Goal: Task Accomplishment & Management: Manage account settings

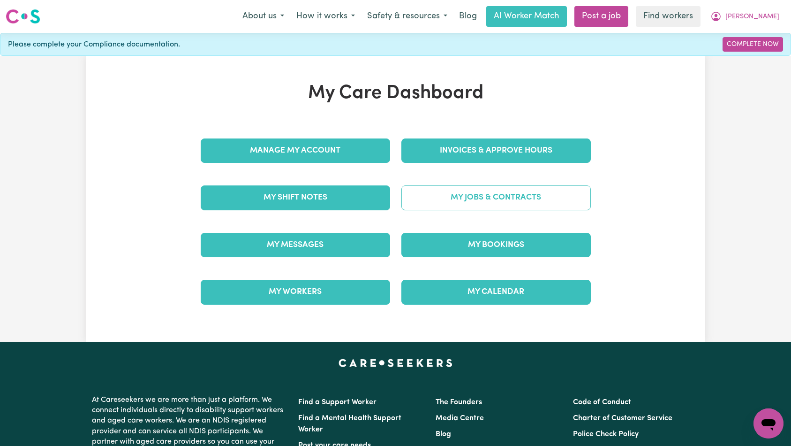
click at [478, 192] on link "My Jobs & Contracts" at bounding box center [497, 197] width 190 height 24
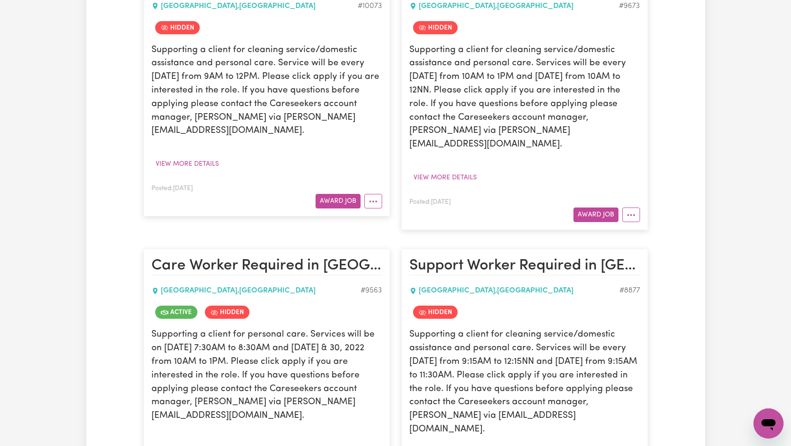
scroll to position [1042, 0]
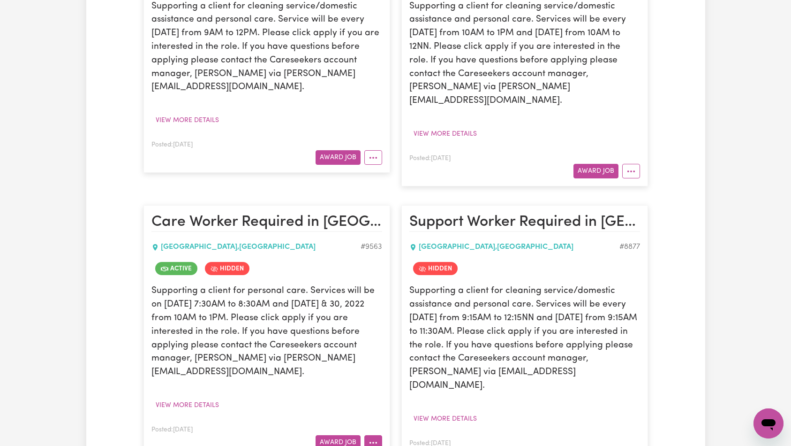
click at [370, 435] on button "More options" at bounding box center [373, 442] width 18 height 15
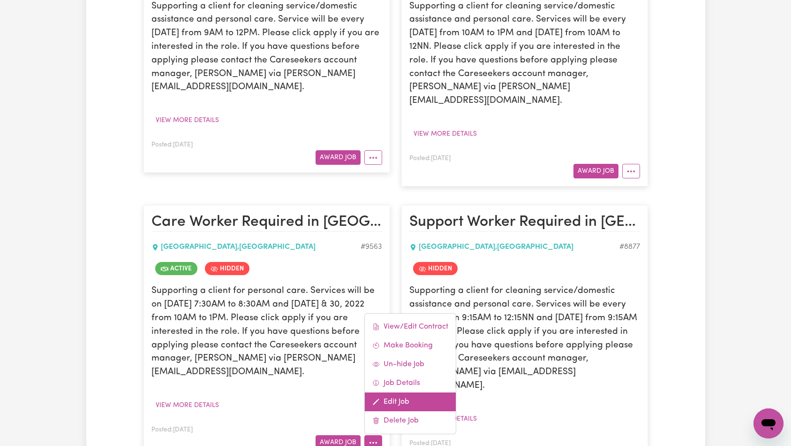
click at [406, 392] on link "Edit Job" at bounding box center [410, 401] width 91 height 19
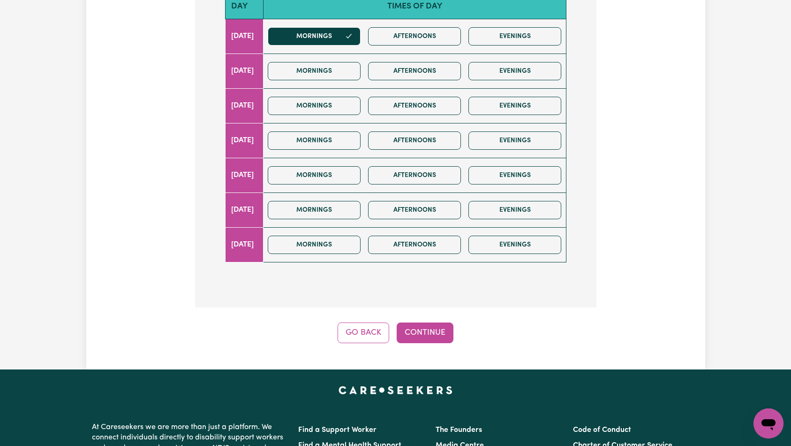
click at [425, 302] on div "Step 9 of 11 What days of the week do you require a care or support worker? (Se…" at bounding box center [396, 85] width 402 height 515
click at [426, 322] on button "Continue" at bounding box center [425, 332] width 57 height 21
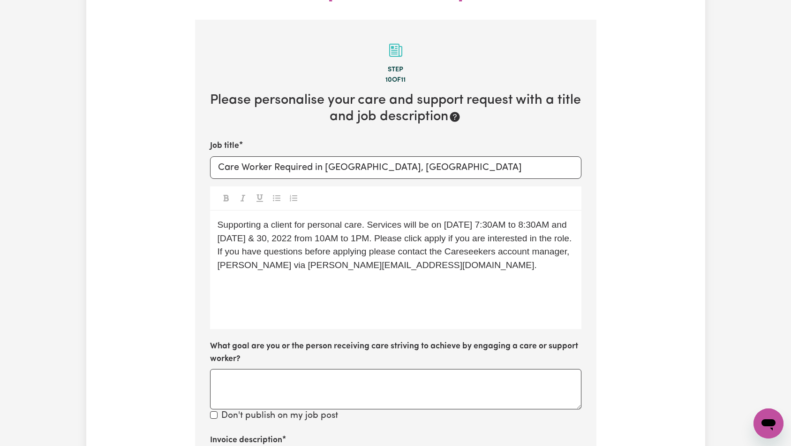
scroll to position [434, 0]
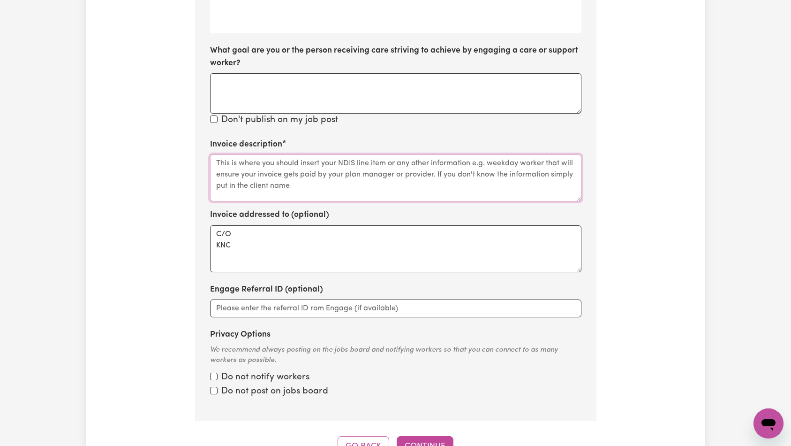
click at [363, 158] on textarea "Invoice description" at bounding box center [396, 177] width 372 height 47
paste textarea "Domestic support and Social Support"
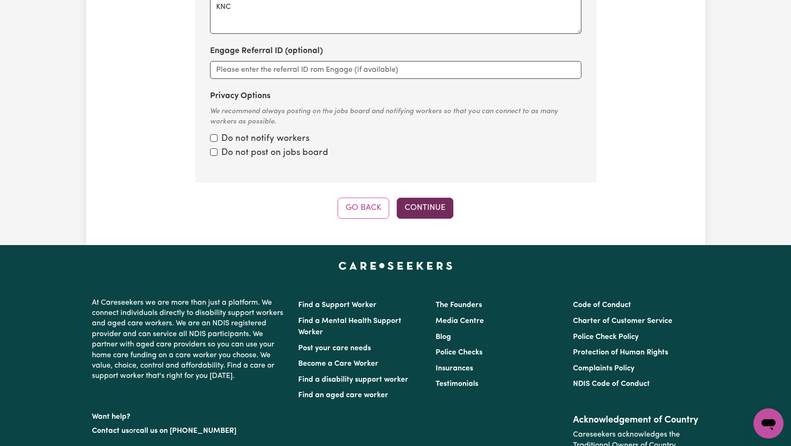
type textarea "Domestic support and Social Support"
click at [430, 197] on button "Continue" at bounding box center [425, 207] width 57 height 21
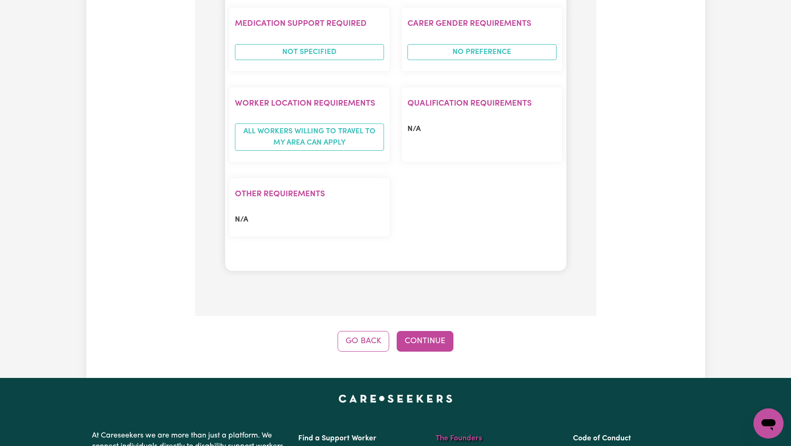
scroll to position [965, 0]
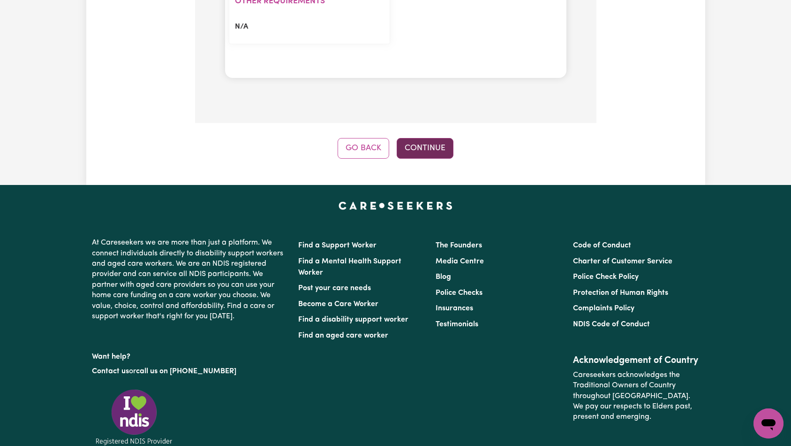
click at [431, 138] on button "Continue" at bounding box center [425, 148] width 57 height 21
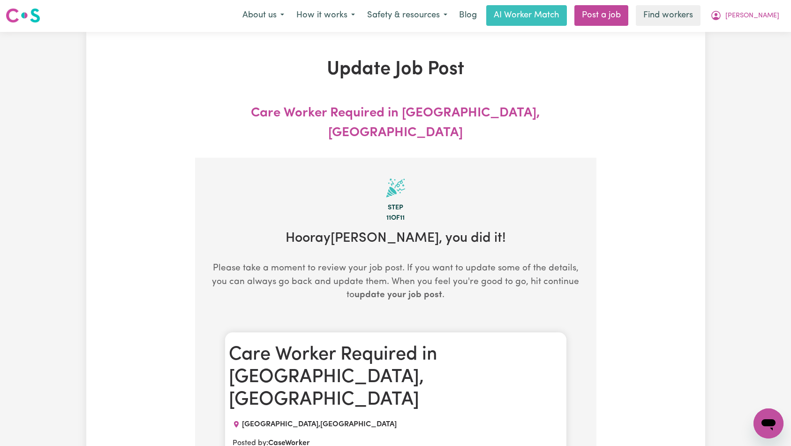
scroll to position [0, 0]
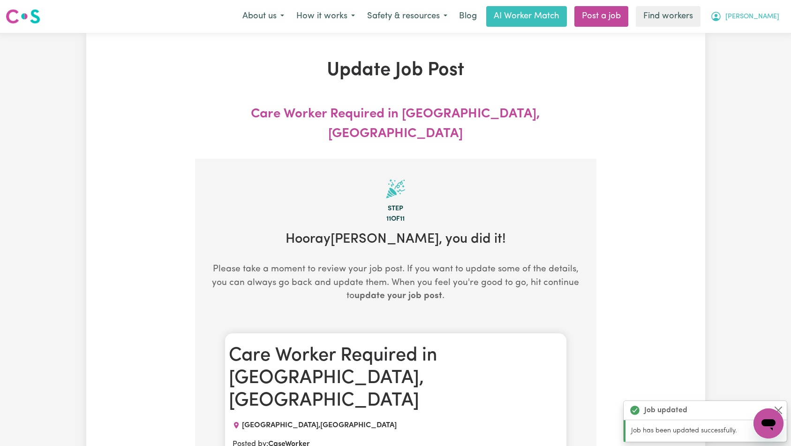
click at [761, 17] on span "[PERSON_NAME]" at bounding box center [753, 17] width 54 height 10
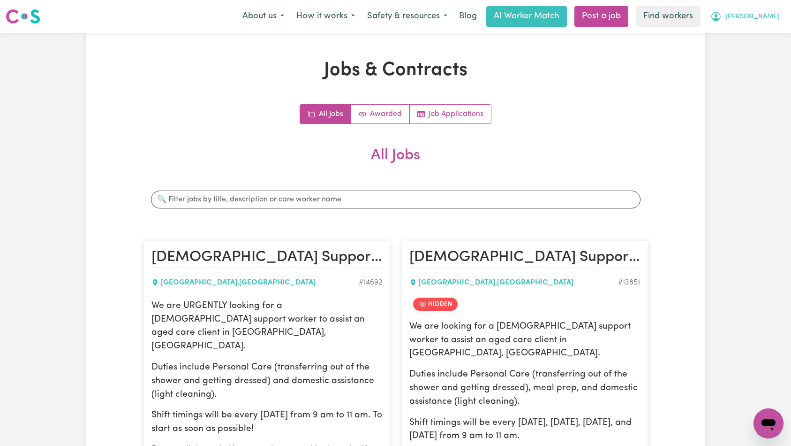
click at [766, 18] on span "[PERSON_NAME]" at bounding box center [753, 17] width 54 height 10
click at [748, 51] on link "Logout" at bounding box center [748, 54] width 74 height 18
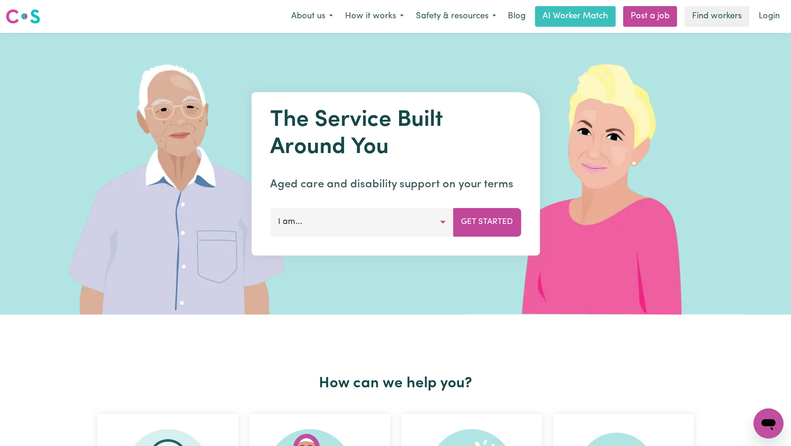
click at [761, 18] on link "Login" at bounding box center [769, 16] width 32 height 21
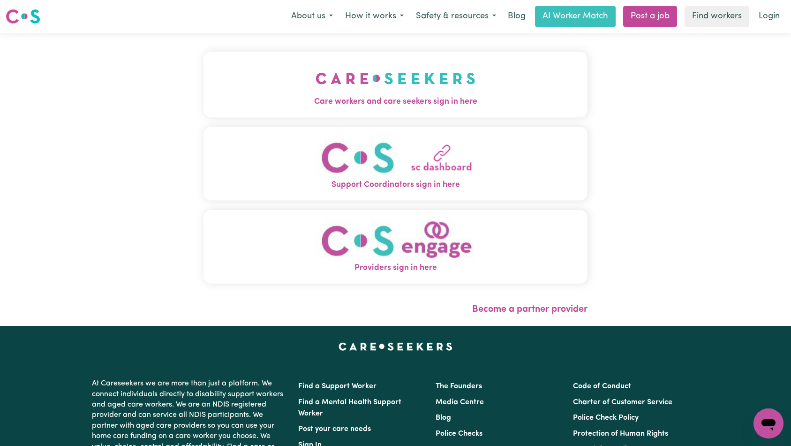
click at [316, 84] on img "Care workers and care seekers sign in here" at bounding box center [396, 78] width 160 height 35
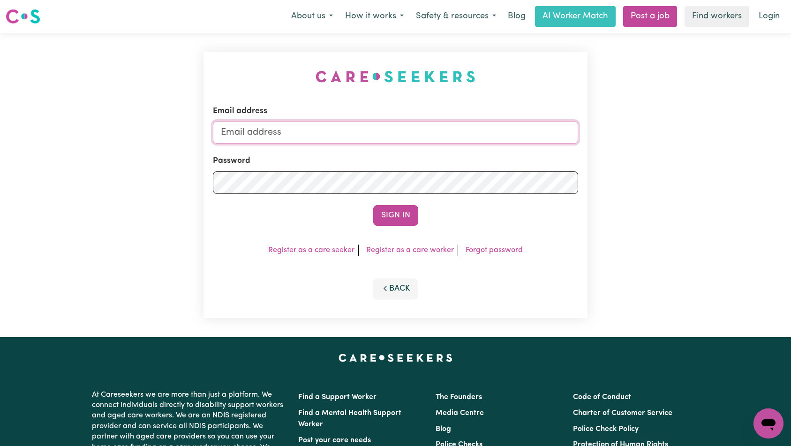
click at [390, 140] on input "Email address" at bounding box center [396, 132] width 366 height 23
type input "[EMAIL_ADDRESS][DOMAIN_NAME]"
click at [402, 213] on button "Sign In" at bounding box center [395, 215] width 45 height 21
